Goal: Find specific page/section

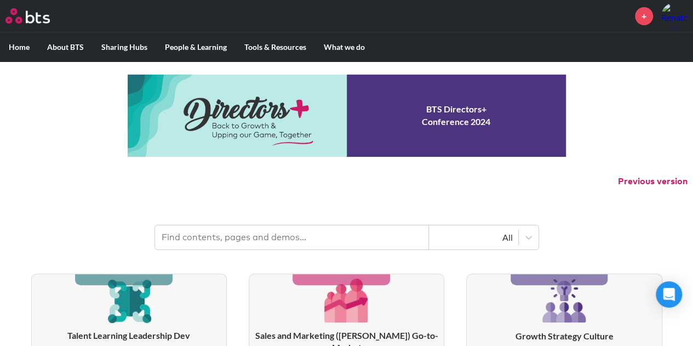
click at [194, 238] on input "text" at bounding box center [292, 237] width 274 height 24
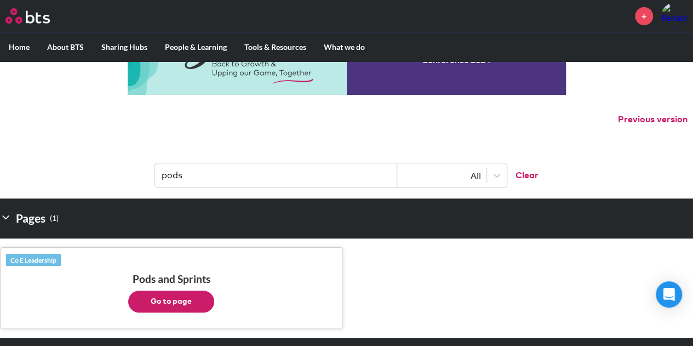
scroll to position [110, 0]
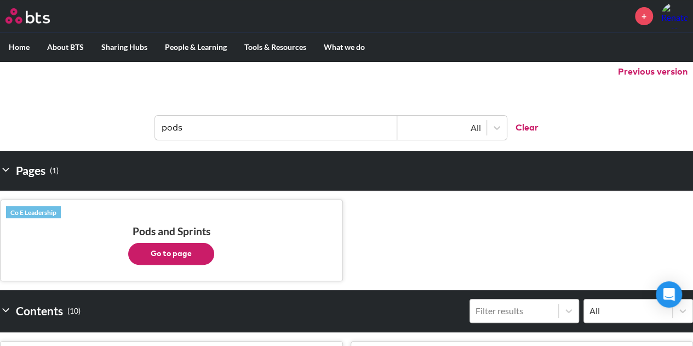
type input "pods"
click at [179, 251] on button "Go to page" at bounding box center [171, 254] width 86 height 22
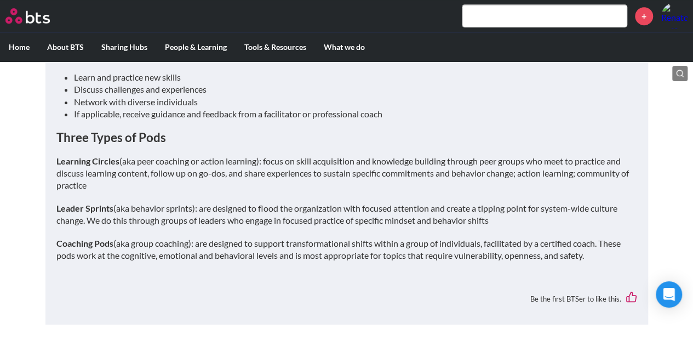
scroll to position [383, 0]
